Goal: Task Accomplishment & Management: Complete application form

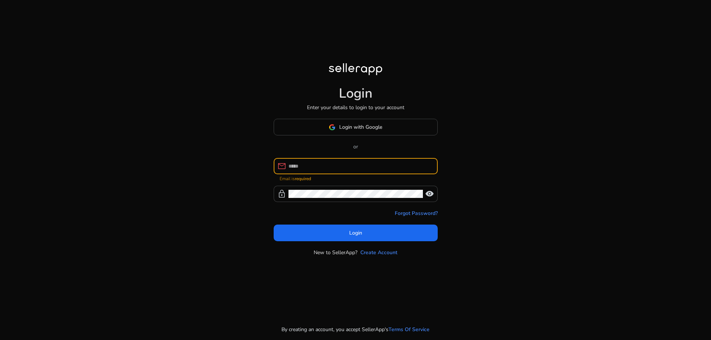
type input "**********"
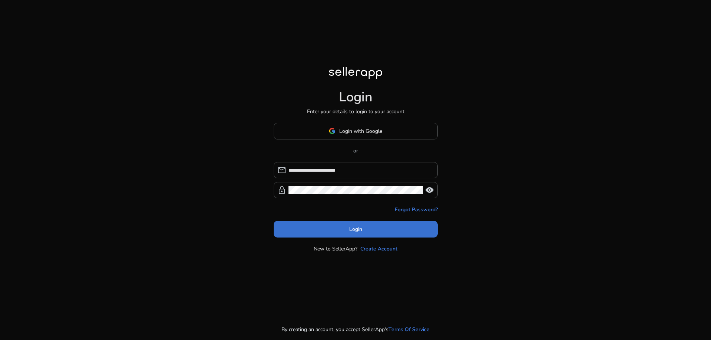
click at [382, 222] on span at bounding box center [356, 229] width 164 height 18
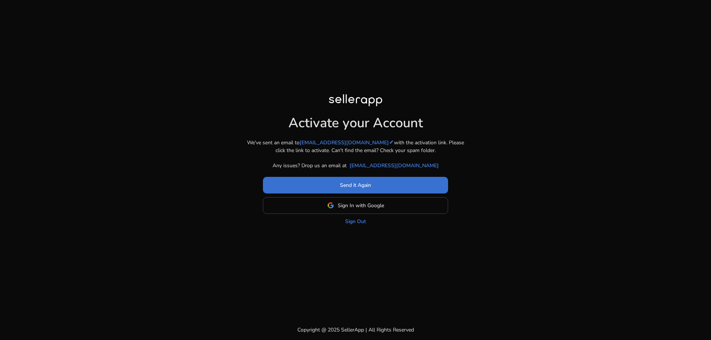
click at [361, 189] on span at bounding box center [355, 185] width 185 height 18
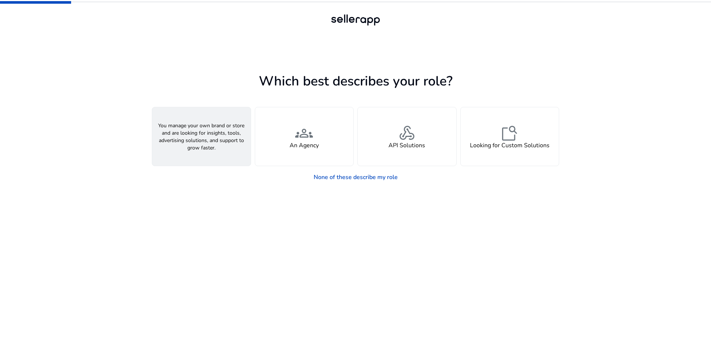
click at [219, 144] on div "person A Seller" at bounding box center [201, 136] width 98 height 58
